Goal: Task Accomplishment & Management: Complete application form

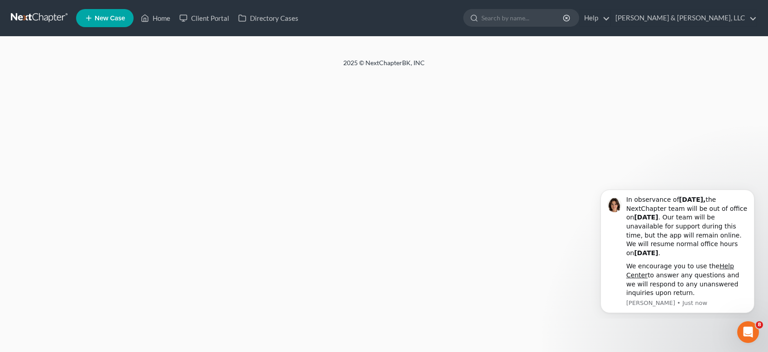
click at [110, 15] on span "New Case" at bounding box center [110, 18] width 30 height 7
select select "19"
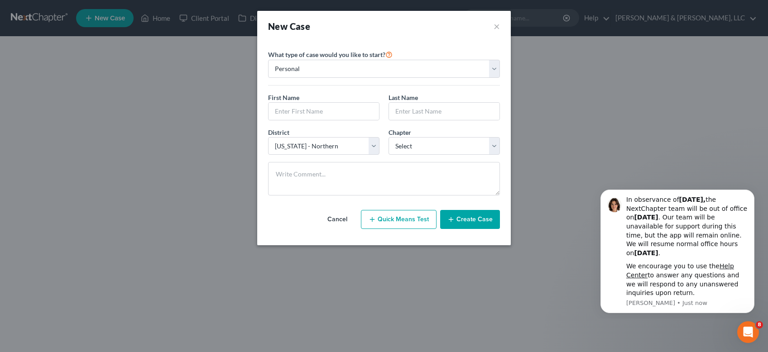
click at [116, 126] on div "New Case × Please select case type * Bankruptcy Bankruptcy What type of case wo…" at bounding box center [384, 176] width 768 height 352
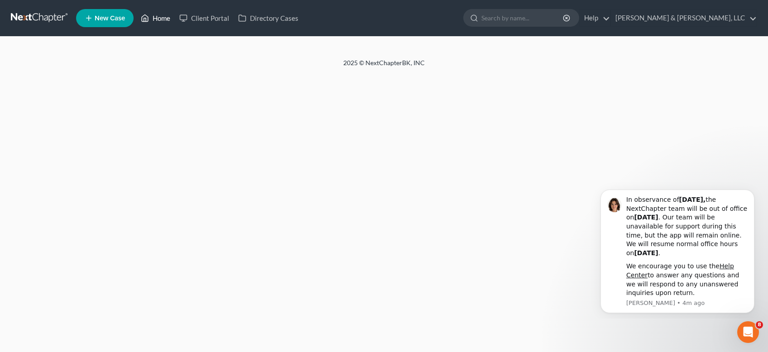
click at [161, 17] on link "Home" at bounding box center [155, 18] width 38 height 16
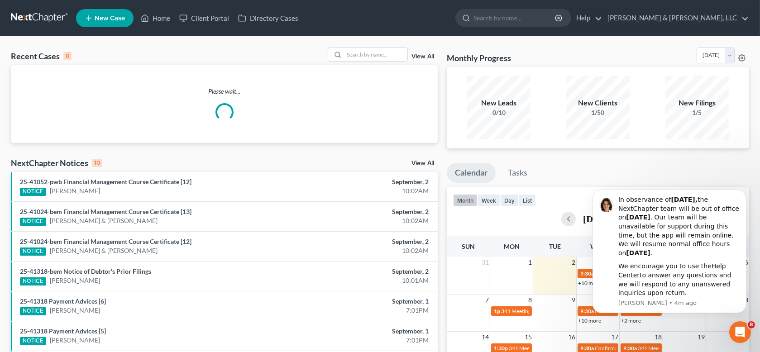
click at [111, 19] on span "New Case" at bounding box center [110, 18] width 30 height 7
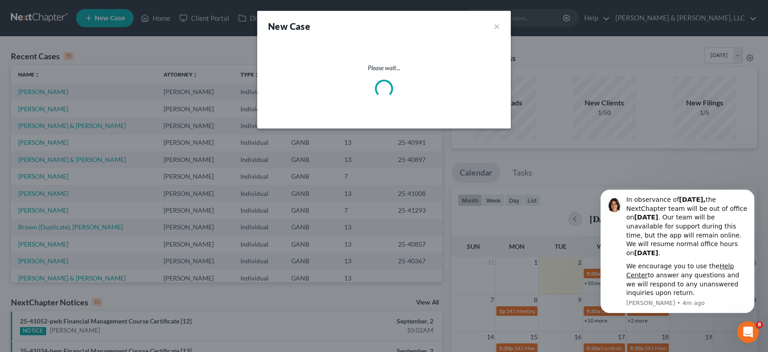
select select "19"
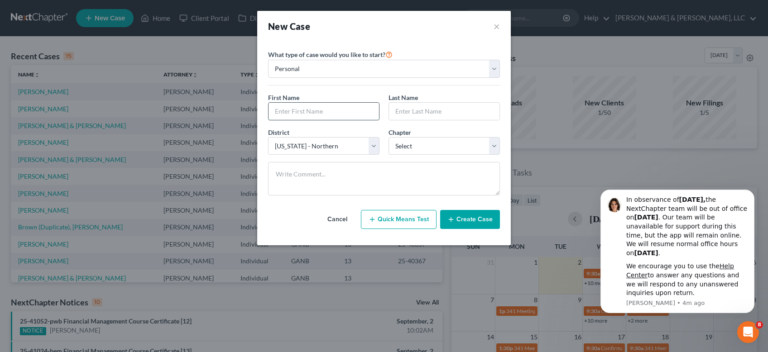
drag, startPoint x: 325, startPoint y: 110, endPoint x: 334, endPoint y: 110, distance: 8.6
click at [325, 111] on input "text" at bounding box center [324, 111] width 110 height 17
type input "Calista"
type input "[PERSON_NAME]"
click at [493, 138] on select "Select 7 11 12 13" at bounding box center [444, 146] width 111 height 18
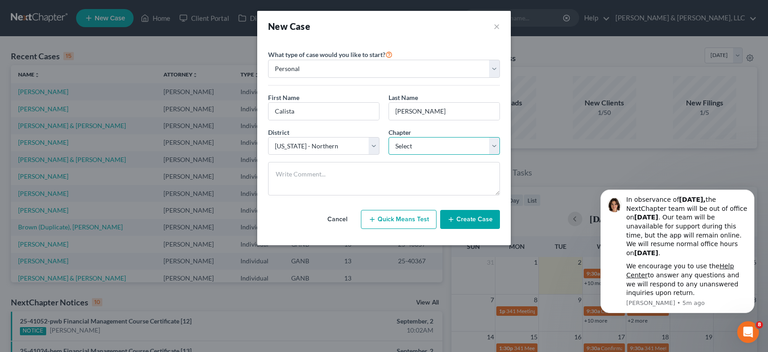
select select "0"
click at [389, 137] on select "Select 7 11 12 13" at bounding box center [444, 146] width 111 height 18
click at [474, 216] on button "Create Case" at bounding box center [470, 219] width 60 height 19
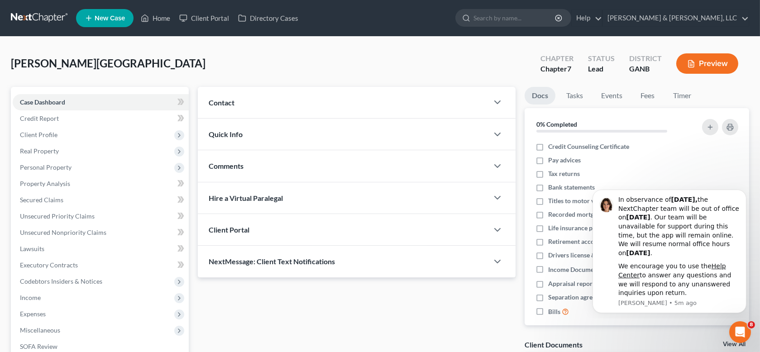
click at [238, 103] on div "Contact" at bounding box center [343, 102] width 291 height 31
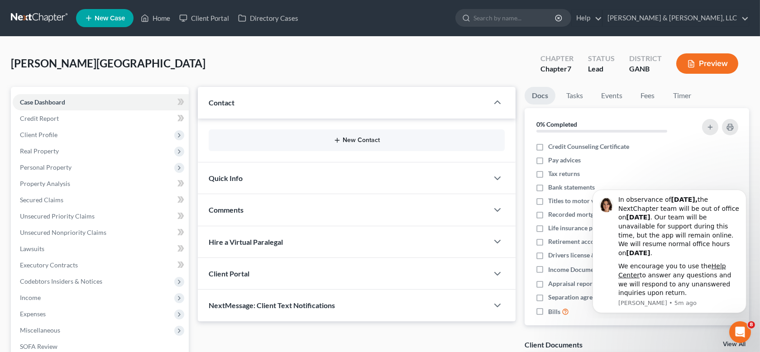
click at [359, 139] on button "New Contact" at bounding box center [357, 140] width 282 height 7
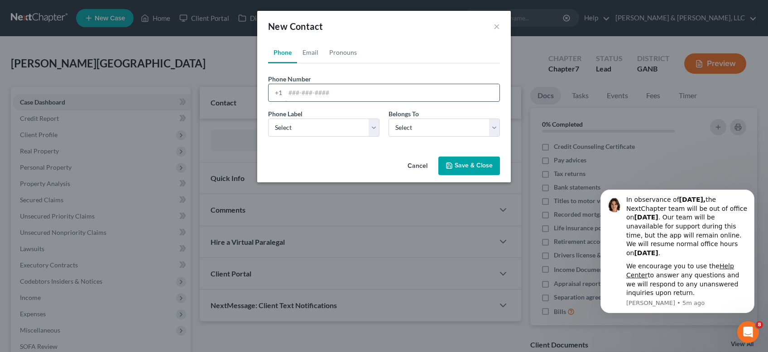
click at [301, 88] on input "tel" at bounding box center [392, 92] width 214 height 17
type input "[PHONE_NUMBER]"
click at [319, 129] on select "Select Mobile Home Work Other" at bounding box center [323, 128] width 111 height 18
select select "0"
click at [268, 119] on select "Select Mobile Home Work Other" at bounding box center [323, 128] width 111 height 18
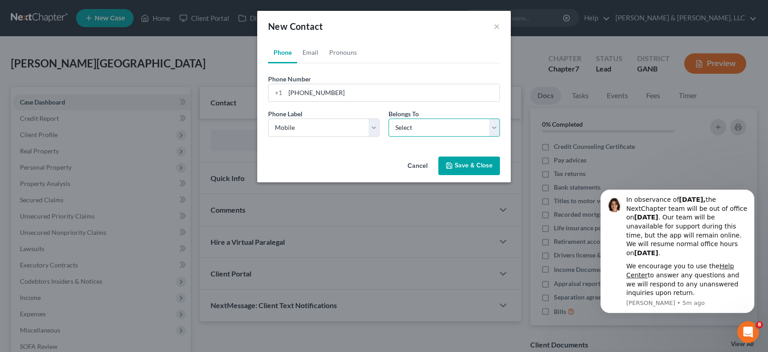
click at [493, 127] on select "Select Client Other" at bounding box center [444, 128] width 111 height 18
select select "0"
click at [389, 119] on select "Select Client Other" at bounding box center [444, 128] width 111 height 18
click at [310, 49] on link "Email" at bounding box center [310, 53] width 27 height 22
click at [312, 93] on input "email" at bounding box center [392, 92] width 214 height 17
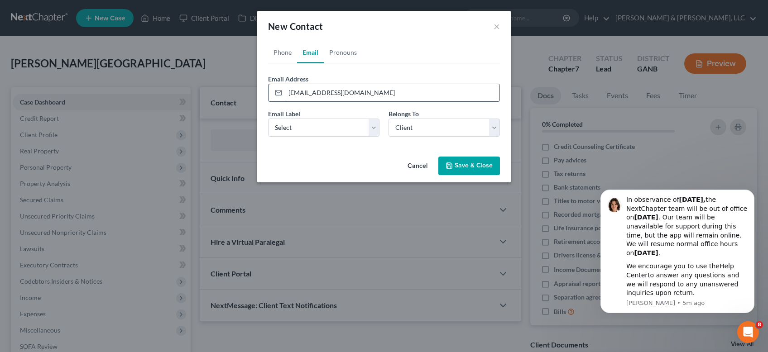
type input "[EMAIL_ADDRESS][DOMAIN_NAME]"
click at [371, 128] on select "Select Home Work Other" at bounding box center [323, 128] width 111 height 18
select select "0"
click at [268, 119] on select "Select Home Work Other" at bounding box center [323, 128] width 111 height 18
click at [475, 160] on button "Save & Close" at bounding box center [469, 166] width 62 height 19
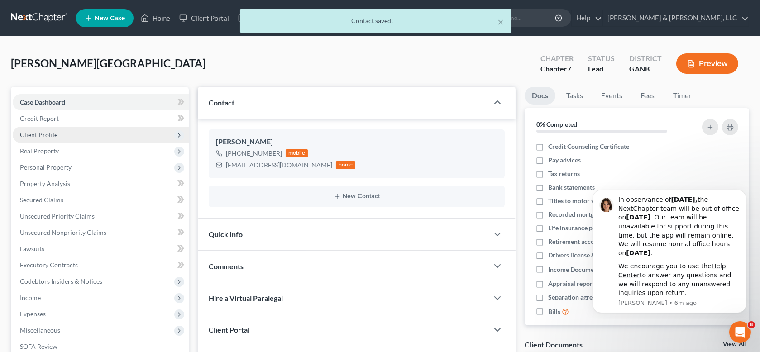
click at [61, 134] on span "Client Profile" at bounding box center [101, 135] width 176 height 16
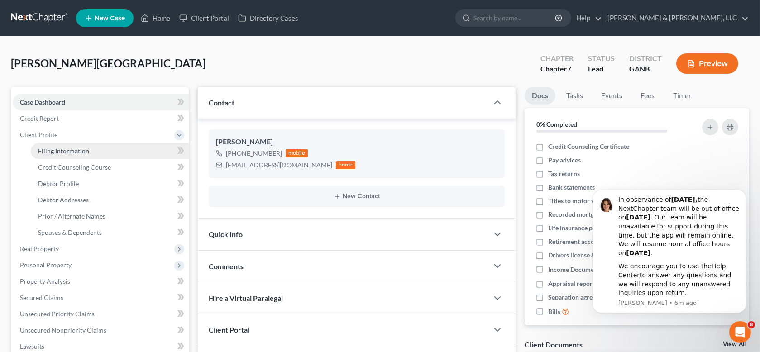
click at [90, 150] on link "Filing Information" at bounding box center [110, 151] width 158 height 16
select select "1"
select select "0"
select select "19"
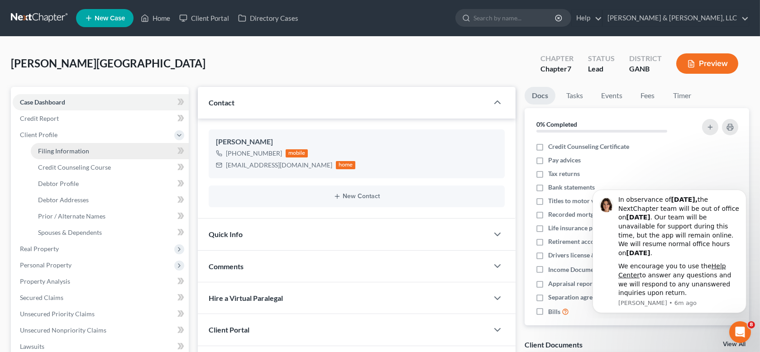
select select "10"
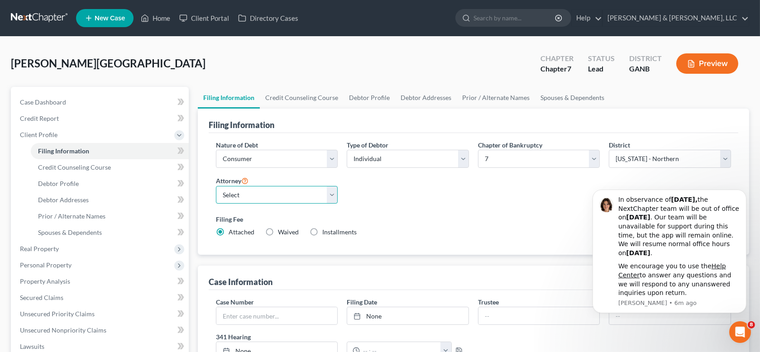
click at [331, 192] on select "Select [PERSON_NAME] - GANB [PERSON_NAME] - GANB" at bounding box center [277, 195] width 122 height 18
select select "0"
click at [216, 186] on select "Select [PERSON_NAME] - GANB [PERSON_NAME] - GANB" at bounding box center [277, 195] width 122 height 18
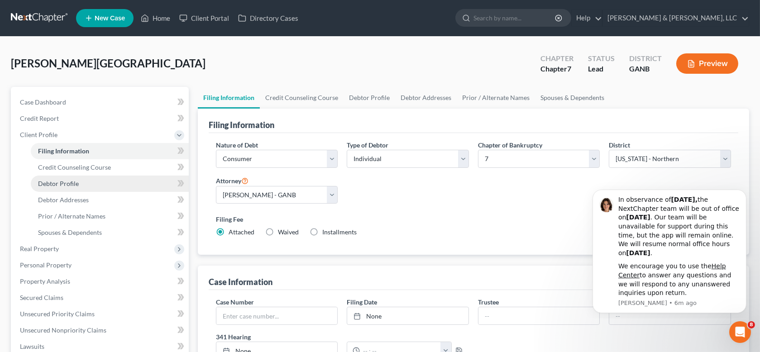
drag, startPoint x: 65, startPoint y: 182, endPoint x: 114, endPoint y: 177, distance: 48.8
click at [66, 181] on span "Debtor Profile" at bounding box center [58, 184] width 41 height 8
select select "0"
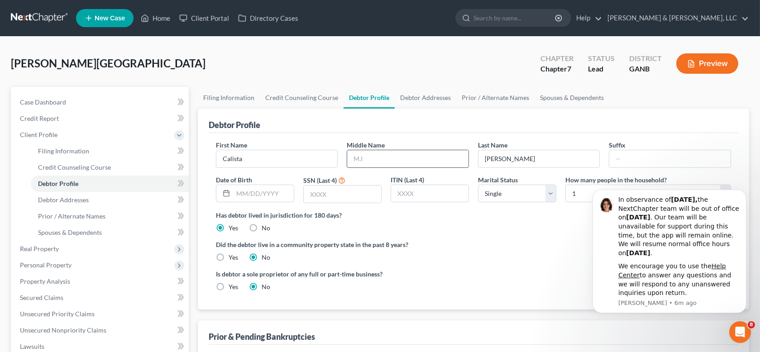
click at [375, 159] on input "text" at bounding box center [407, 158] width 121 height 17
type input "[PERSON_NAME]"
type input "[DATE]"
click at [337, 196] on input "text" at bounding box center [342, 194] width 77 height 17
type input "6366"
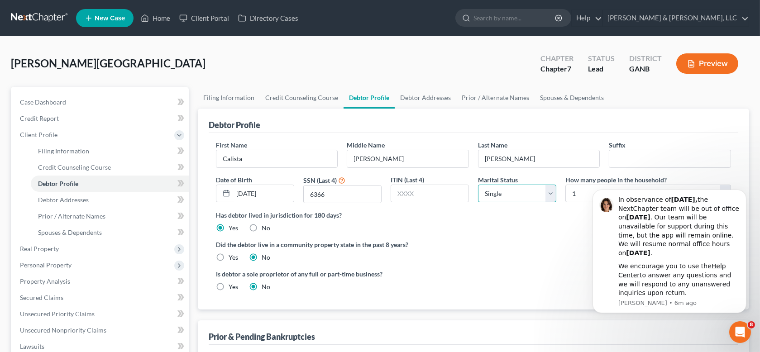
click at [554, 195] on select "Select Single Married Separated Divorced Widowed" at bounding box center [517, 194] width 78 height 18
select select "3"
click at [478, 185] on select "Select Single Married Separated Divorced Widowed" at bounding box center [517, 194] width 78 height 18
click at [744, 192] on icon "Dismiss notification" at bounding box center [743, 192] width 5 height 5
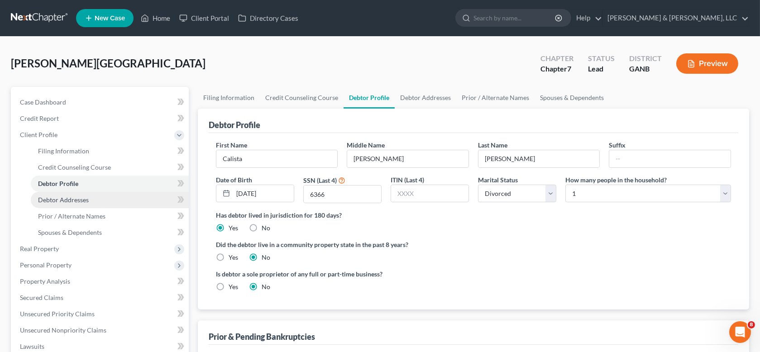
click at [62, 199] on span "Debtor Addresses" at bounding box center [63, 200] width 51 height 8
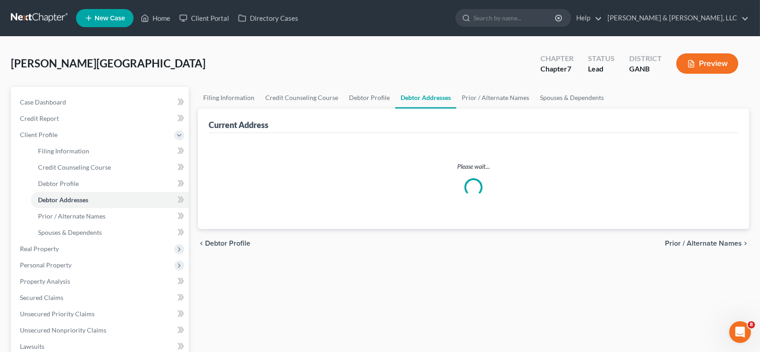
select select "0"
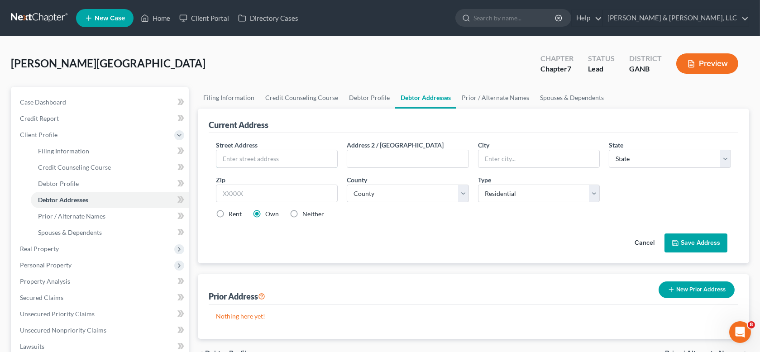
drag, startPoint x: 247, startPoint y: 155, endPoint x: 308, endPoint y: 146, distance: 61.3
click at [250, 153] on input "text" at bounding box center [276, 158] width 121 height 17
click at [243, 157] on input "text" at bounding box center [276, 158] width 121 height 17
click at [283, 154] on input "285 Battle R" at bounding box center [276, 158] width 121 height 17
click at [301, 161] on input "[STREET_ADDRESS]" at bounding box center [276, 158] width 121 height 17
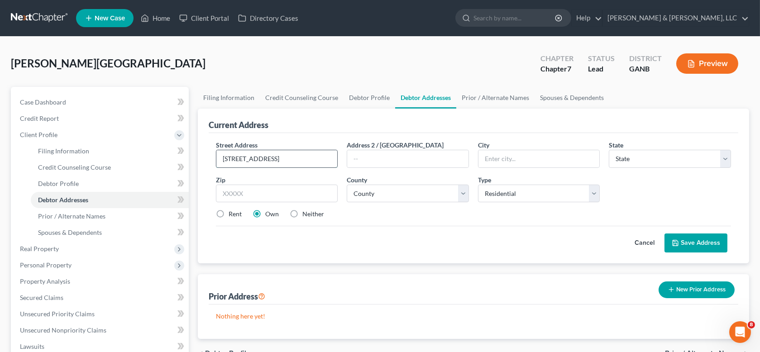
type input "[STREET_ADDRESS]"
type input "X"
type input "[PERSON_NAME]"
select select "10"
type input "30701"
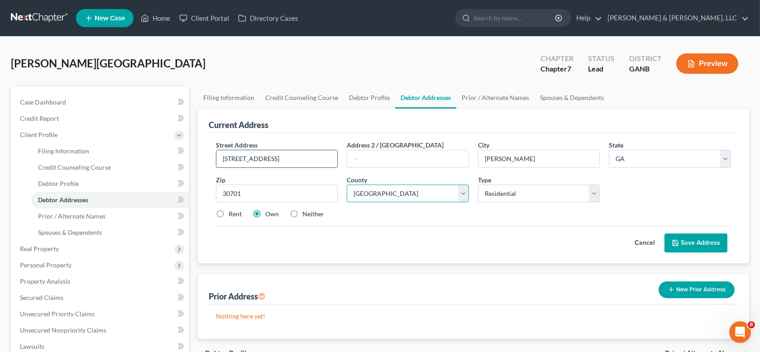
select select "63"
click at [229, 212] on label "Rent" at bounding box center [235, 214] width 13 height 9
click at [232, 212] on input "Rent" at bounding box center [235, 213] width 6 height 6
radio input "true"
click at [707, 240] on button "Save Address" at bounding box center [696, 243] width 63 height 19
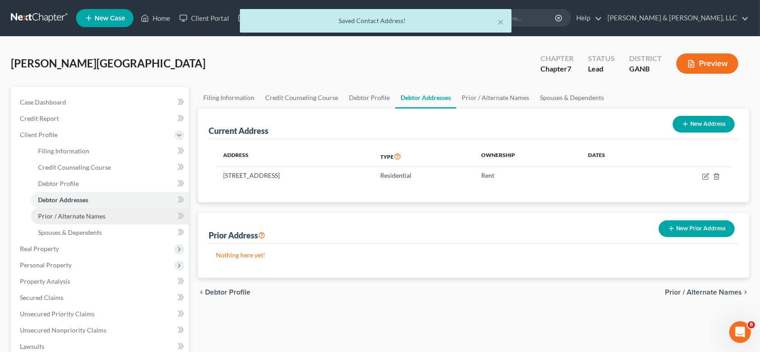
click at [95, 214] on span "Prior / Alternate Names" at bounding box center [71, 216] width 67 height 8
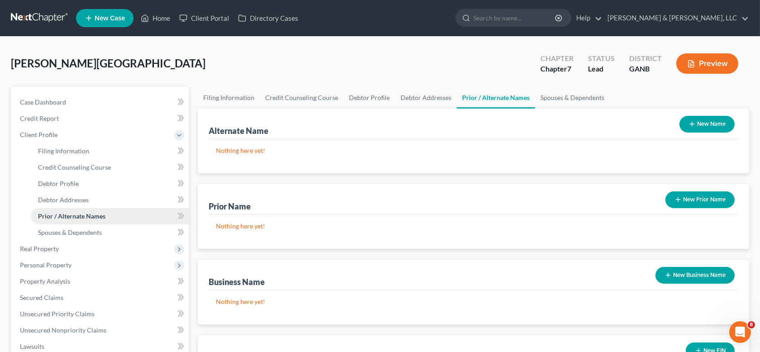
click at [89, 216] on span "Prior / Alternate Names" at bounding box center [71, 216] width 67 height 8
